Goal: Check status: Check status

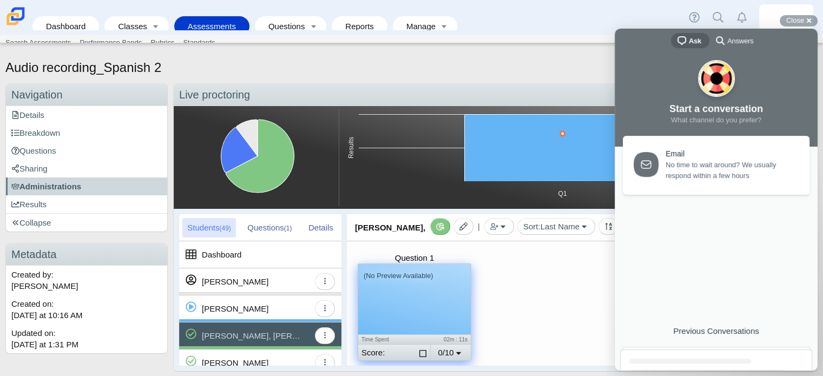
click at [595, 54] on div "Audio recording_Spanish 2 Add bookmark Preview Assessment Print Duplicate Previ…" at bounding box center [411, 213] width 823 height 324
click at [811, 19] on div "Close cross-small" at bounding box center [798, 20] width 38 height 11
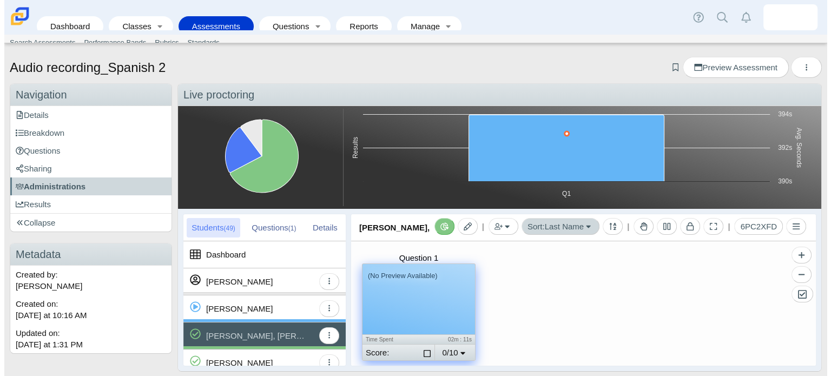
scroll to position [6, 0]
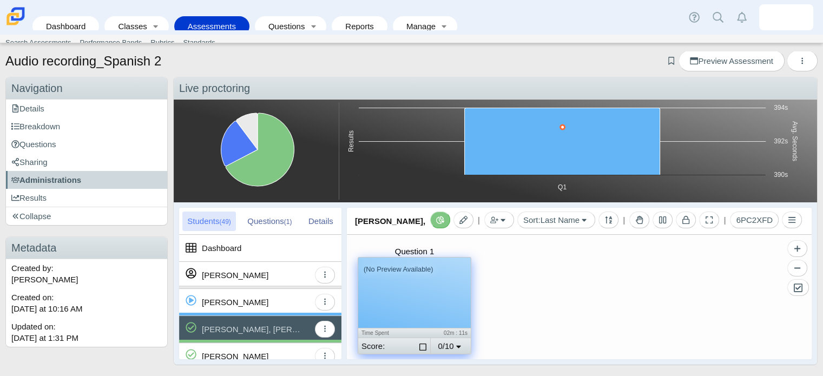
click at [279, 324] on div "[PERSON_NAME], [PERSON_NAME]" at bounding box center [256, 329] width 108 height 27
click at [388, 318] on div "(No Preview Available)" at bounding box center [414, 292] width 112 height 70
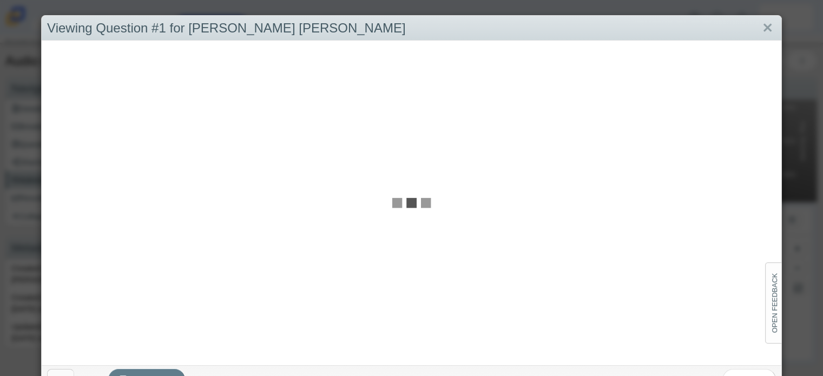
click at [446, 320] on div at bounding box center [411, 203] width 739 height 324
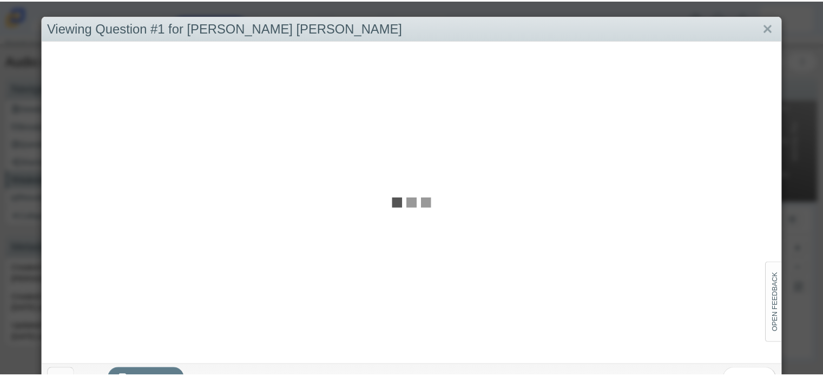
scroll to position [0, 0]
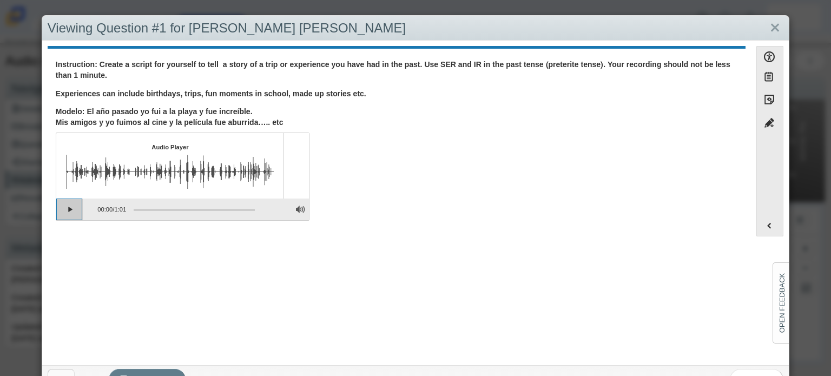
click at [70, 208] on button "Play" at bounding box center [69, 209] width 27 height 22
click at [766, 27] on link "Close" at bounding box center [774, 28] width 17 height 18
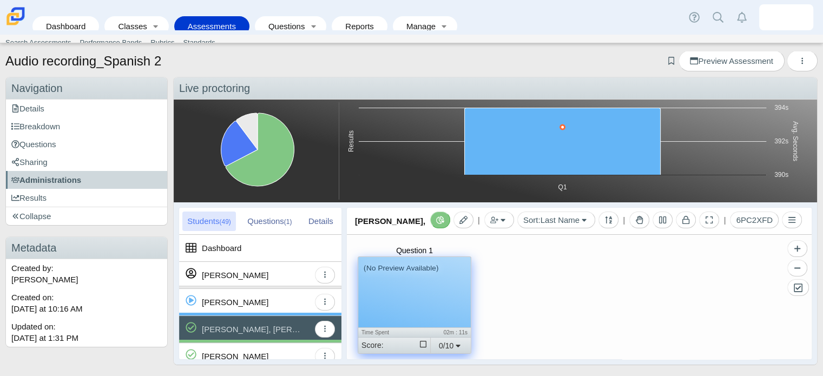
click at [273, 322] on div "[PERSON_NAME], [PERSON_NAME]" at bounding box center [256, 329] width 108 height 27
